Goal: Task Accomplishment & Management: Manage account settings

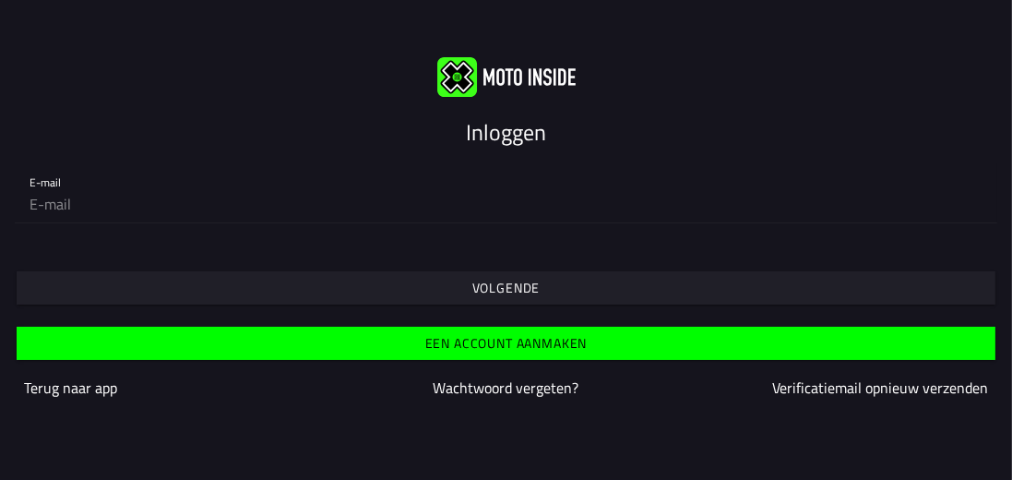
click at [496, 286] on font "Volgende" at bounding box center [506, 287] width 68 height 19
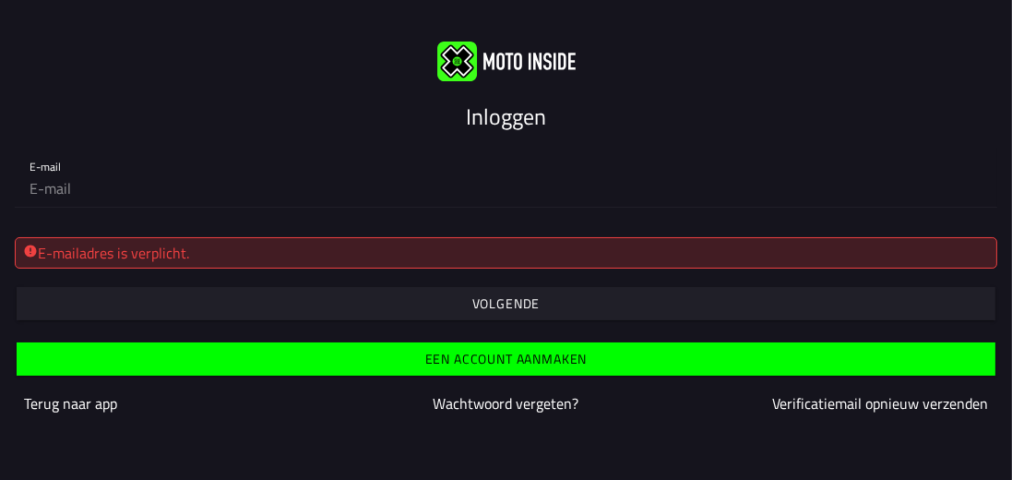
click at [408, 262] on div "E-mailadres is verplicht." at bounding box center [506, 253] width 966 height 22
drag, startPoint x: 322, startPoint y: 247, endPoint x: 305, endPoint y: 252, distance: 17.2
click at [321, 248] on div "E-mailadres is verplicht." at bounding box center [506, 253] width 966 height 22
click at [245, 216] on div "E-mail" at bounding box center [506, 177] width 1012 height 89
click at [217, 184] on input "email" at bounding box center [506, 188] width 953 height 37
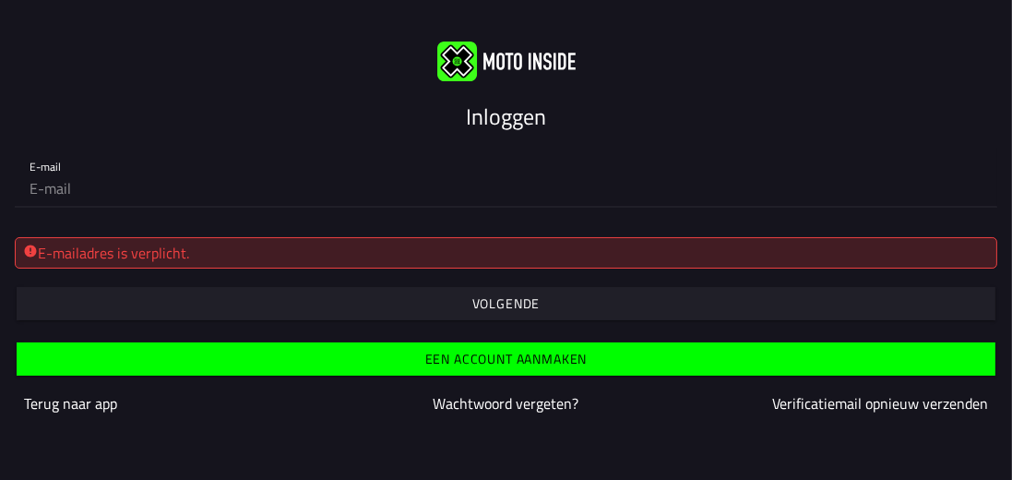
type input "kunnenrudi@gmail.com"
click at [472, 296] on font "Volgende" at bounding box center [506, 302] width 68 height 19
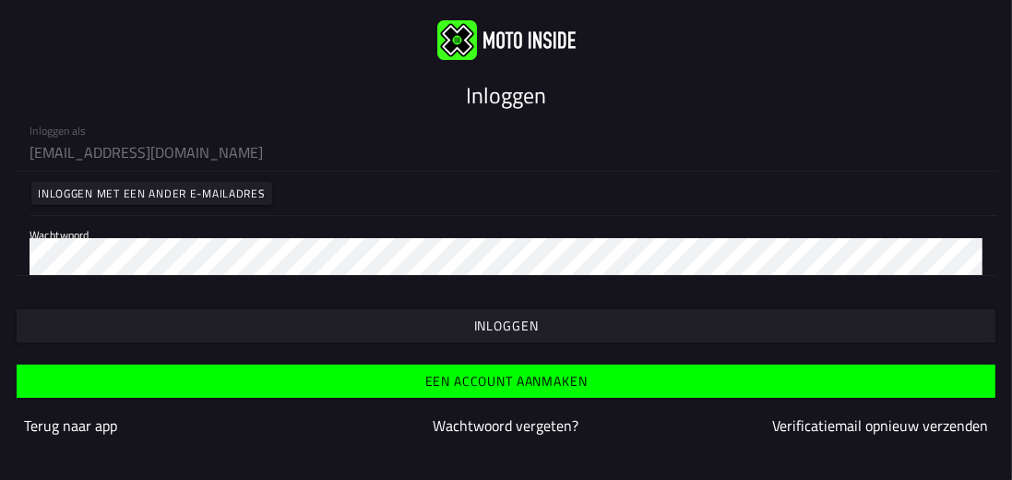
click at [504, 322] on font "Inloggen" at bounding box center [506, 324] width 65 height 19
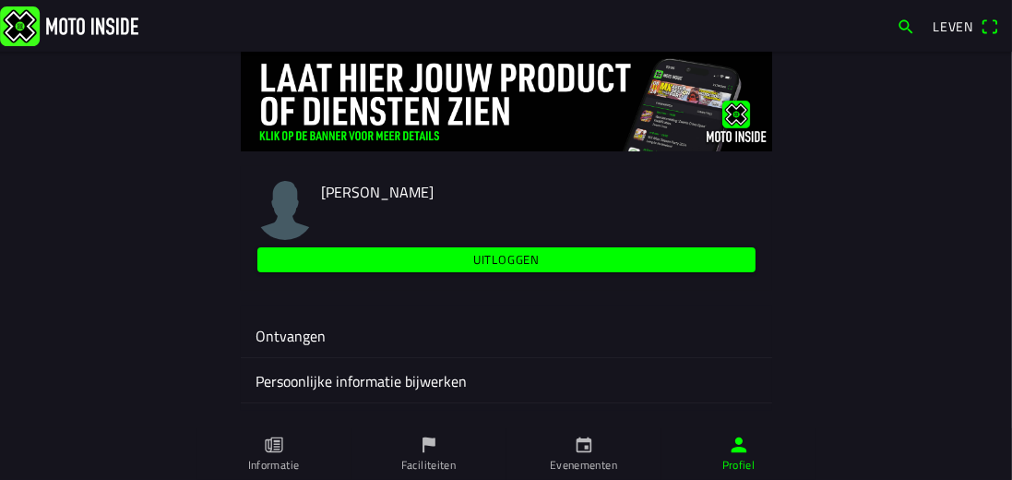
click at [991, 24] on span "Leven" at bounding box center [965, 27] width 66 height 30
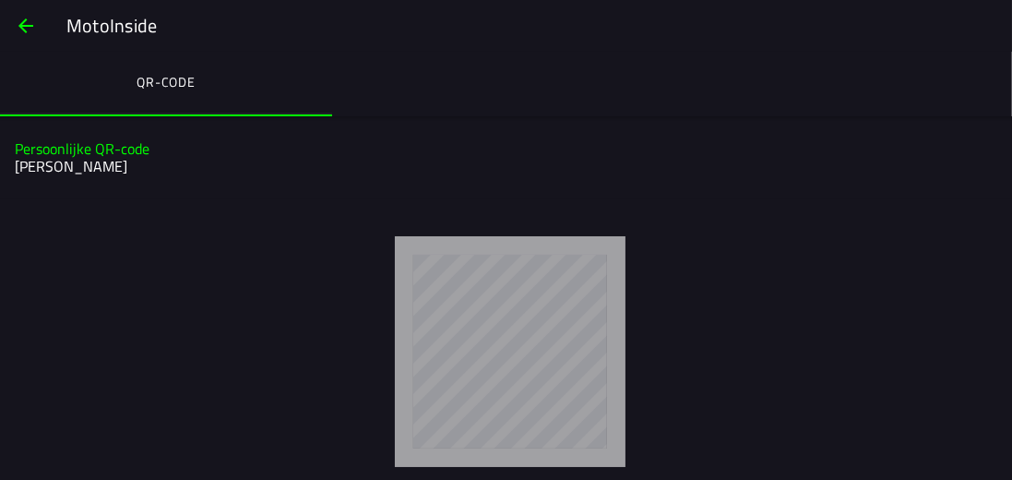
click at [20, 25] on span "button" at bounding box center [26, 26] width 22 height 44
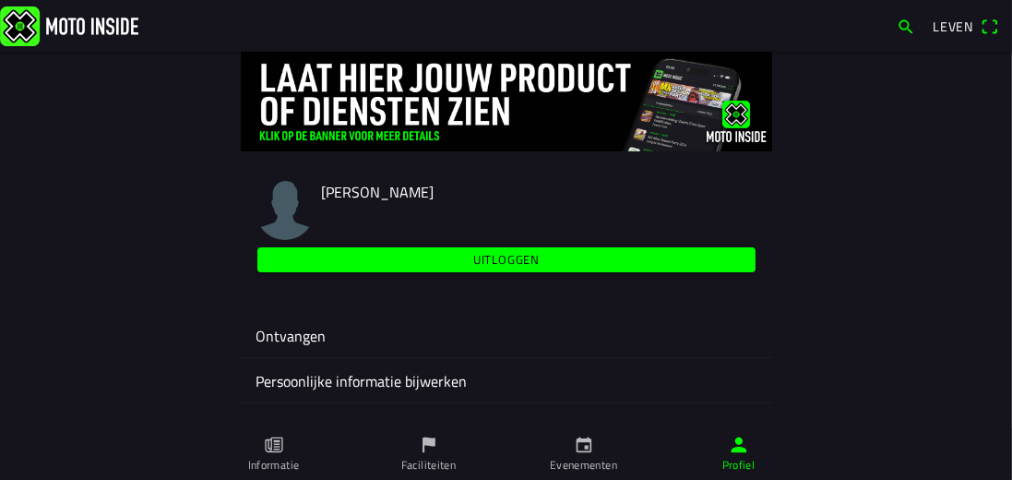
click at [338, 382] on font "Persoonlijke informatie bijwerken" at bounding box center [360, 381] width 211 height 22
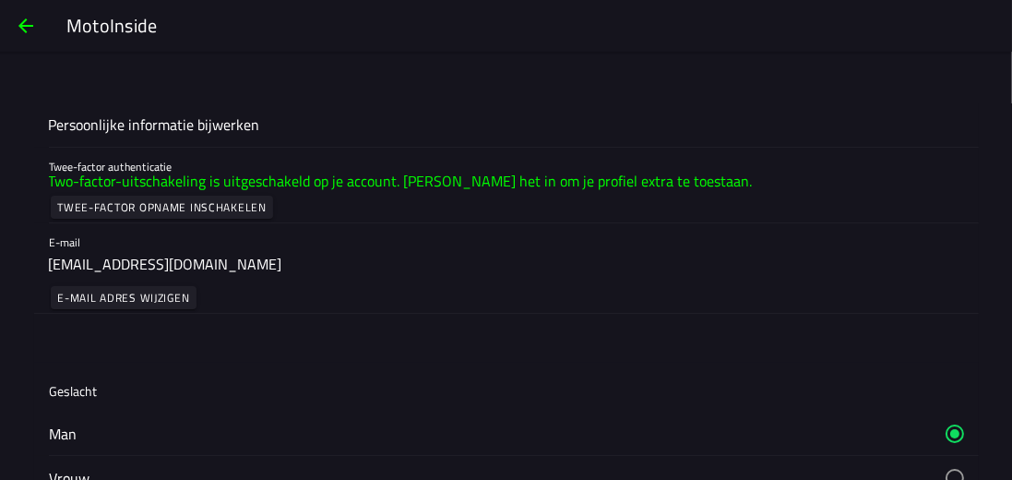
click at [187, 207] on font "Twee-factor opname inschakelen" at bounding box center [161, 207] width 209 height 18
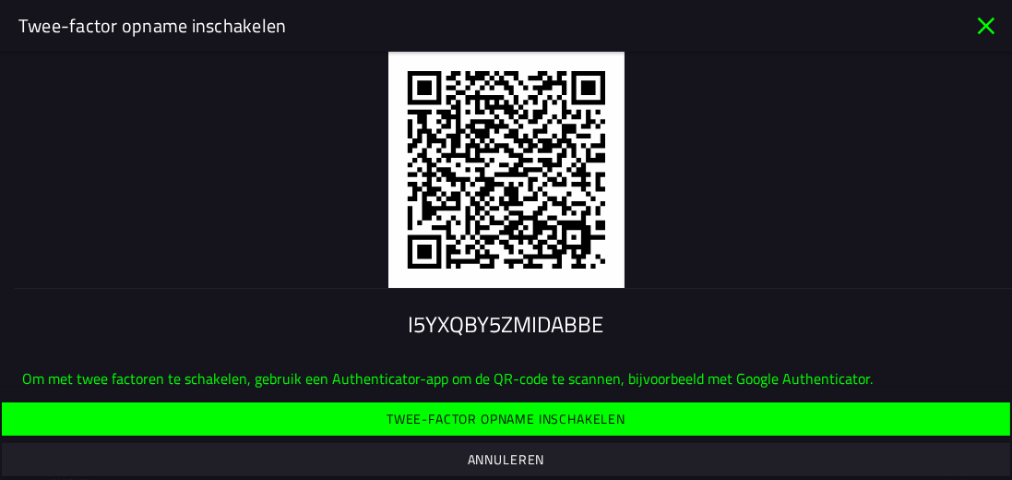
click at [481, 409] on font "Twee-factor opname inschakelen" at bounding box center [505, 418] width 239 height 19
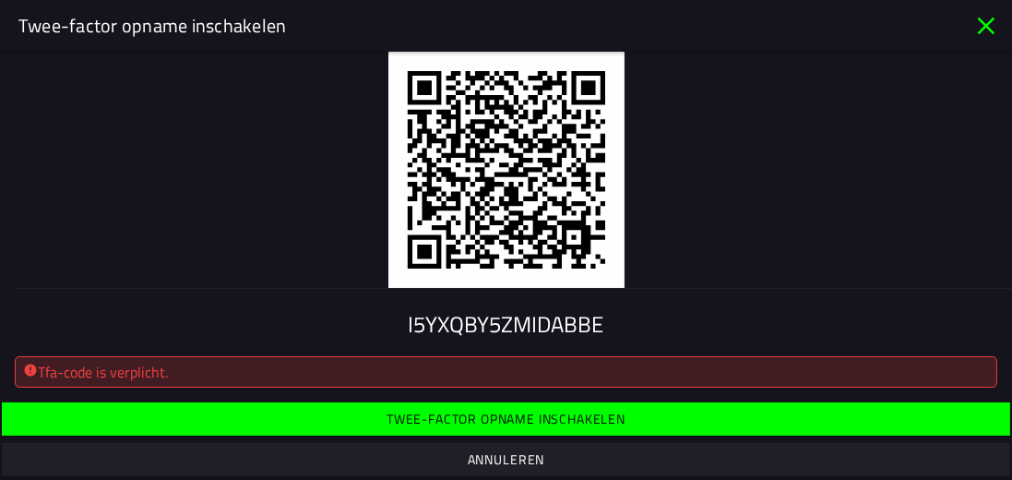
click at [378, 372] on div "Tfa-code is verplicht." at bounding box center [506, 372] width 966 height 22
click at [376, 377] on div "Tfa-code is verplicht." at bounding box center [506, 372] width 966 height 22
click at [374, 380] on div "Tfa-code is verplicht." at bounding box center [506, 372] width 966 height 22
click at [394, 324] on h5 "I5YXQBY5ZMIDABBE" at bounding box center [506, 324] width 1012 height 27
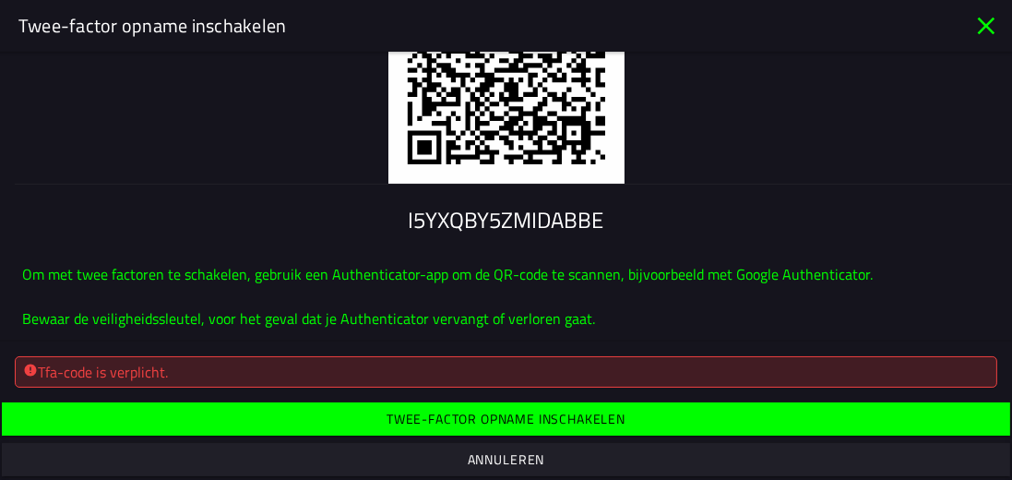
scroll to position [325, 0]
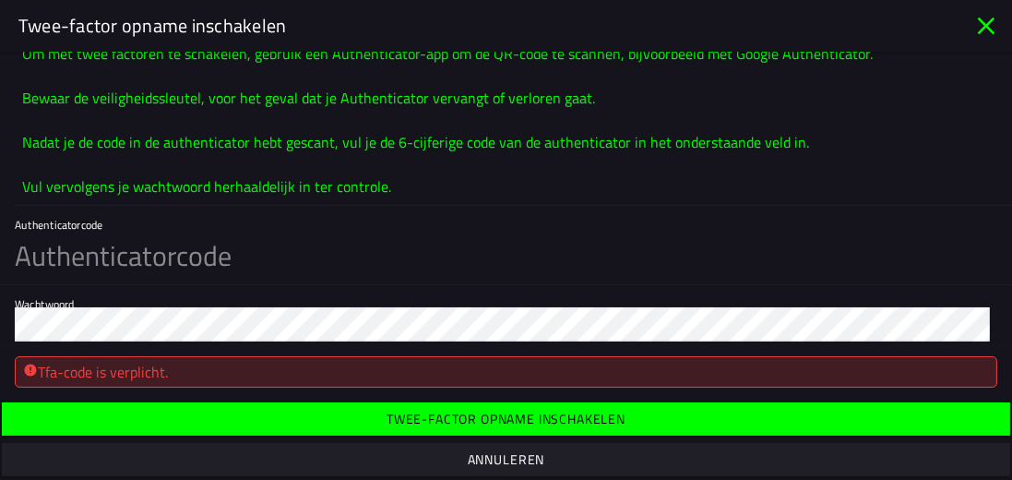
click at [0, 302] on div "Wachtwoord" at bounding box center [506, 315] width 1012 height 60
click at [549, 414] on font "Twee-factor opname inschakelen" at bounding box center [505, 418] width 239 height 19
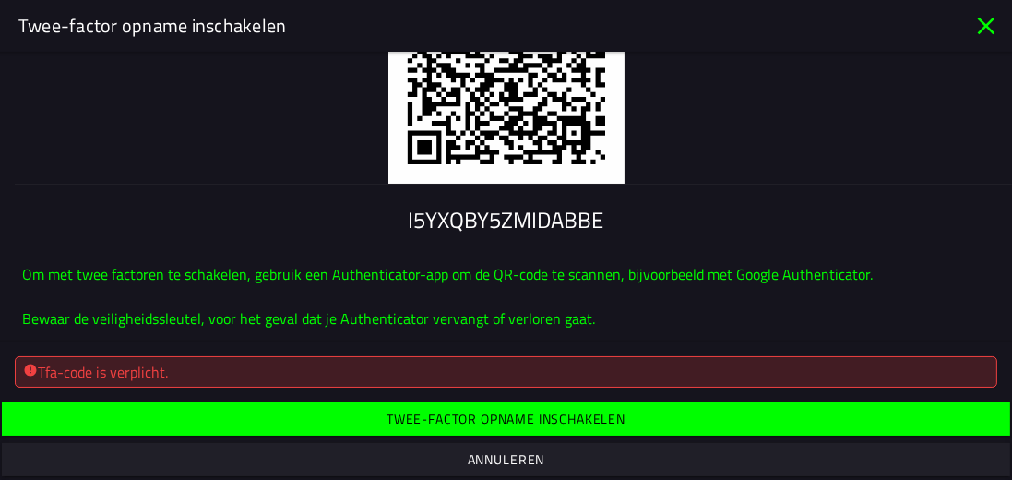
scroll to position [105, 0]
click at [233, 366] on div "Tfa-code is verplicht." at bounding box center [506, 372] width 966 height 22
click at [241, 334] on p "Om met twee factoren te schakelen, gebruik een Authenticator-app om de QR-code …" at bounding box center [447, 339] width 850 height 155
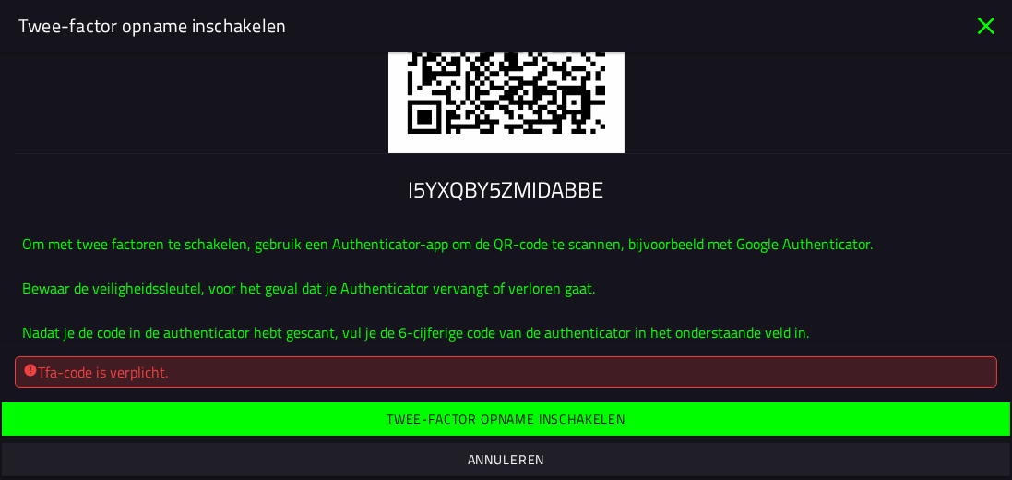
scroll to position [158, 0]
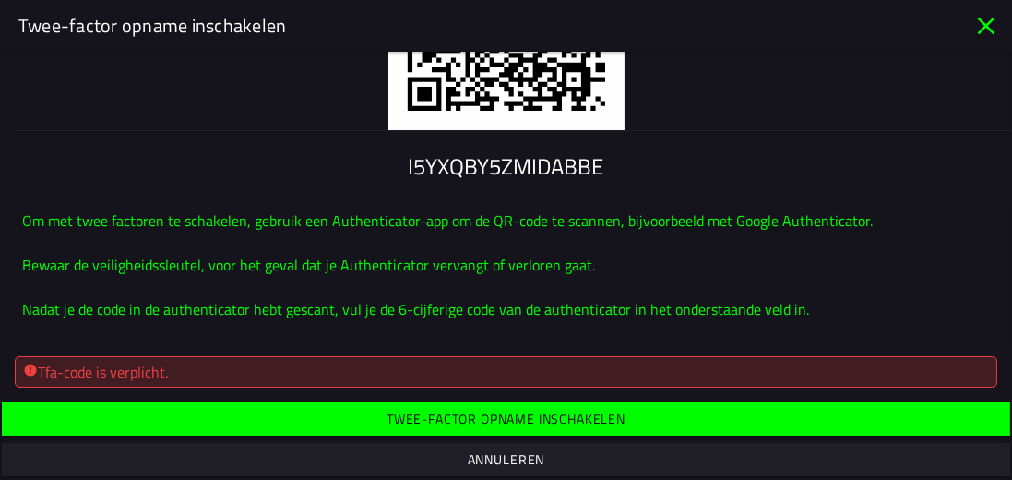
click at [89, 371] on font "Tfa-code is verplicht." at bounding box center [103, 372] width 130 height 22
click at [99, 339] on div "Twee-factor opname inschakelen I5YXQBY5ZMIDABBE Om met twee factoren te schakel…" at bounding box center [506, 240] width 1012 height 480
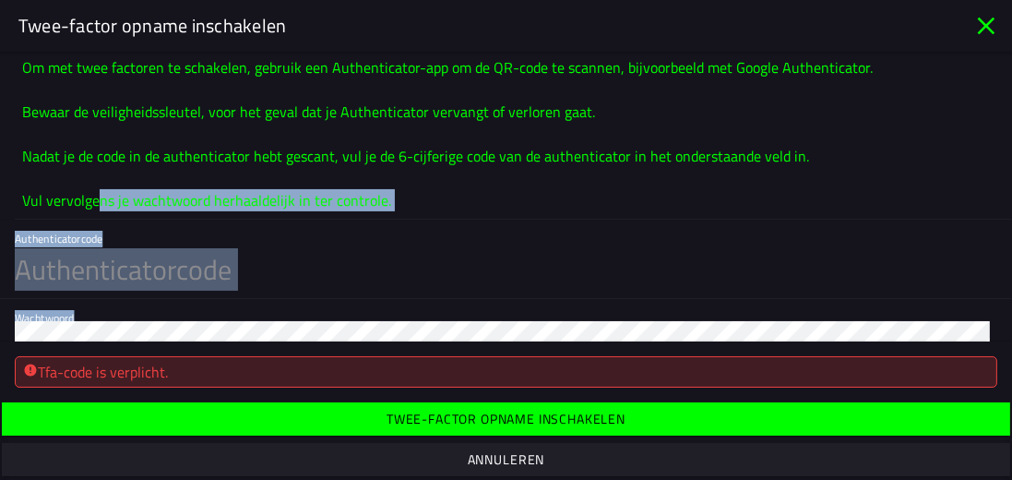
scroll to position [325, 0]
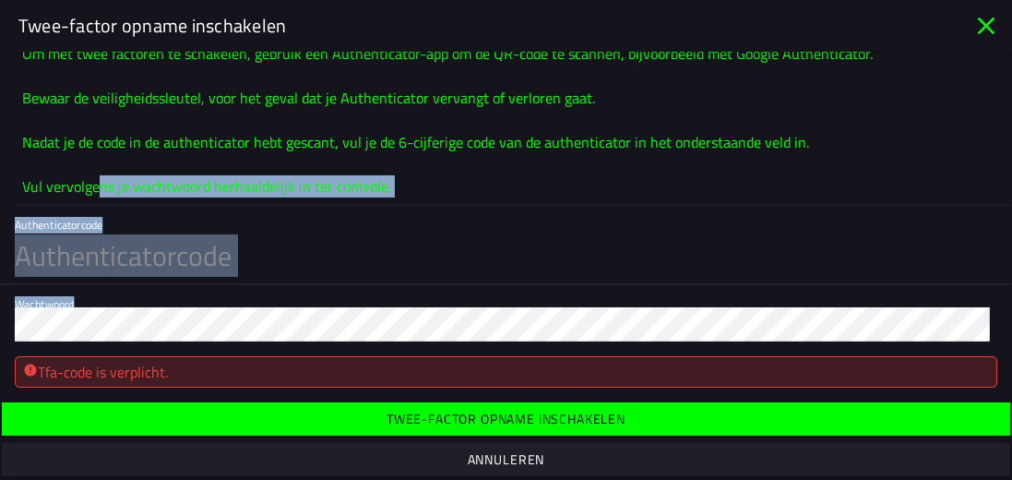
click at [50, 231] on input "text" at bounding box center [506, 256] width 982 height 56
click at [290, 280] on input "text" at bounding box center [506, 256] width 982 height 56
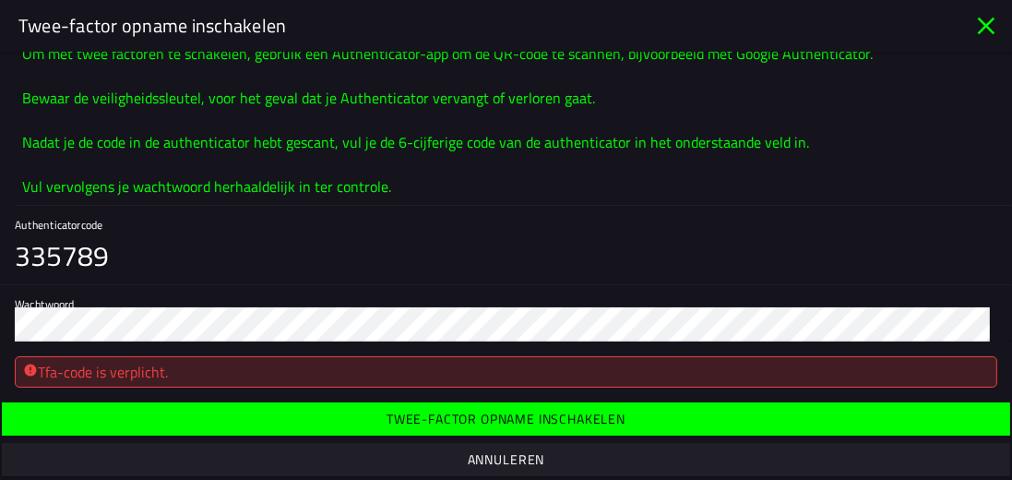
click at [0, 328] on div "Wachtwoord" at bounding box center [506, 315] width 1012 height 60
click at [248, 275] on input "335789" at bounding box center [506, 256] width 982 height 56
click at [101, 386] on div "Tfa-code is verplicht." at bounding box center [506, 371] width 982 height 31
click at [371, 433] on span "Twee-factor opname inschakelen" at bounding box center [505, 418] width 979 height 33
click at [90, 263] on input "335789" at bounding box center [506, 256] width 982 height 56
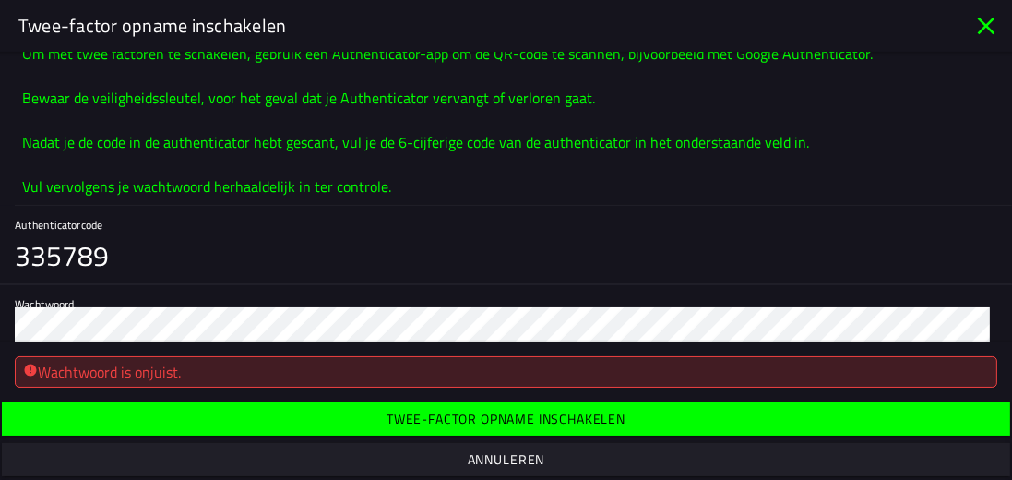
drag, startPoint x: 133, startPoint y: 251, endPoint x: 0, endPoint y: 248, distance: 132.8
click at [0, 248] on div "Authenticatorcode 335789" at bounding box center [506, 245] width 1012 height 79
type input "580851"
click at [0, 306] on div "Wachtwoord" at bounding box center [506, 315] width 1012 height 60
click at [341, 295] on div "Wachtwoord" at bounding box center [506, 314] width 982 height 59
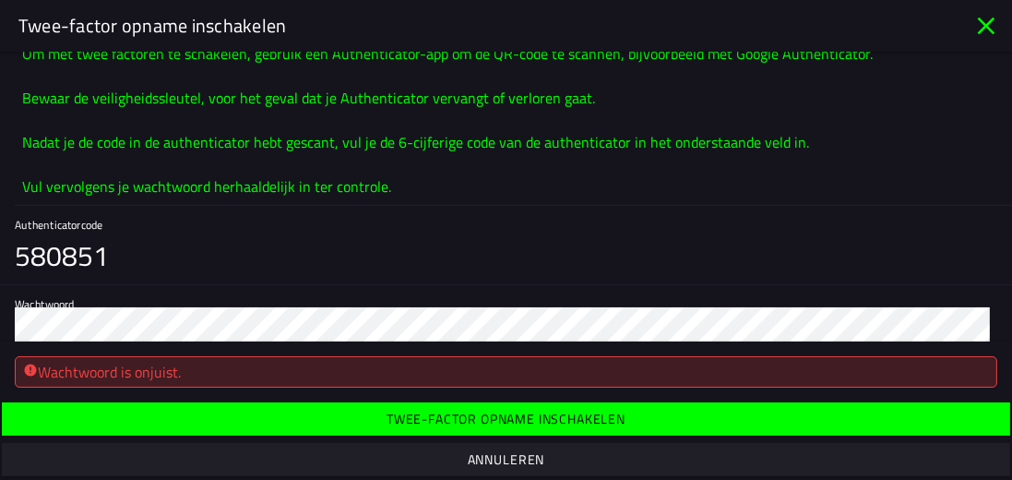
click at [363, 415] on span "Twee-factor opname inschakelen" at bounding box center [505, 418] width 979 height 33
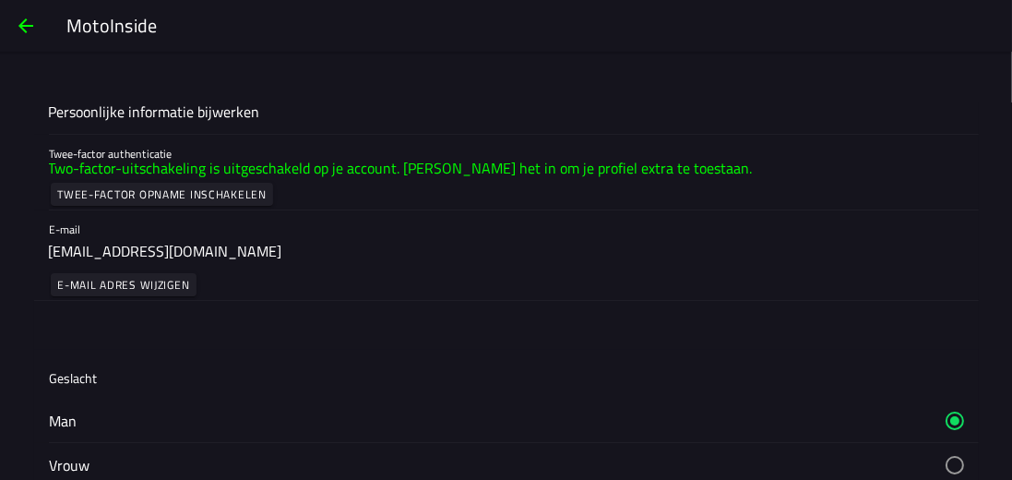
scroll to position [0, 0]
